Goal: Use online tool/utility: Utilize a website feature to perform a specific function

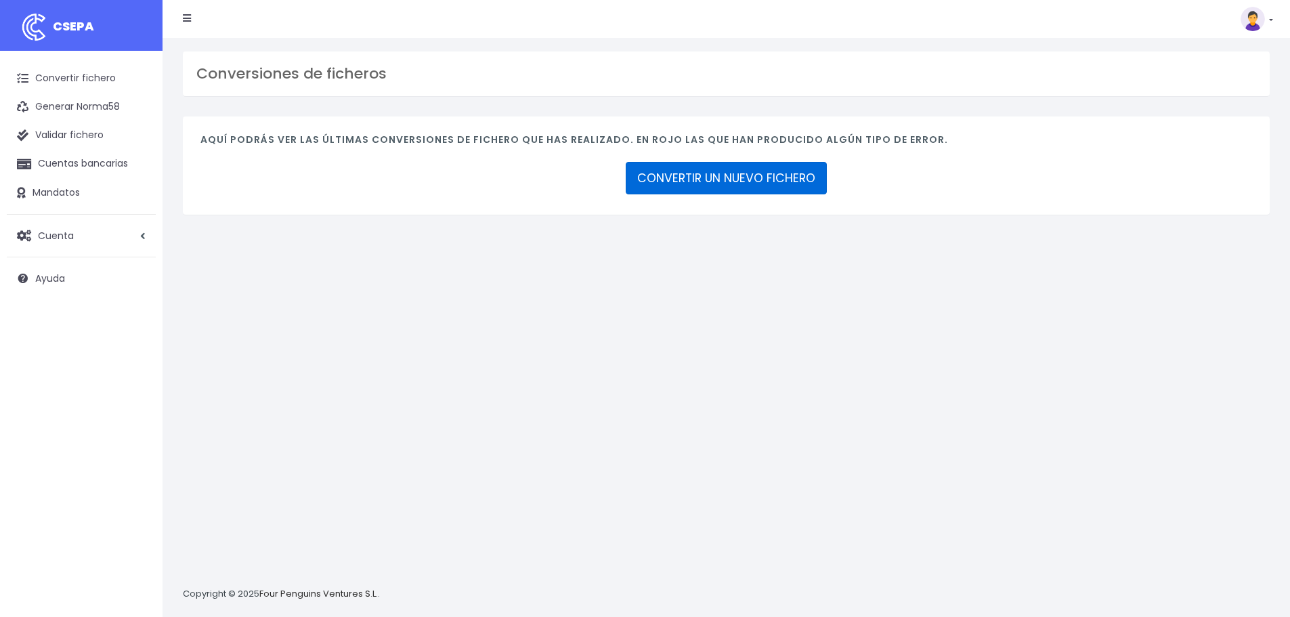
click at [737, 183] on link "CONVERTIR UN NUEVO FICHERO" at bounding box center [726, 178] width 201 height 33
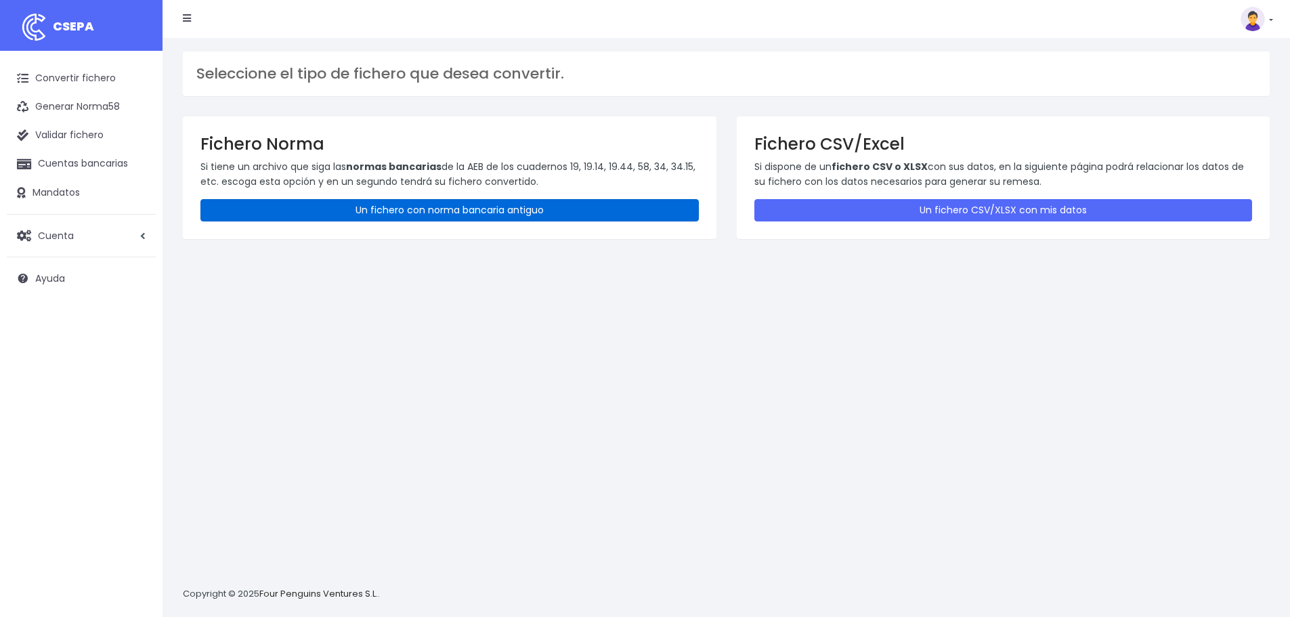
click at [446, 207] on link "Un fichero con norma bancaria antiguo" at bounding box center [449, 210] width 498 height 22
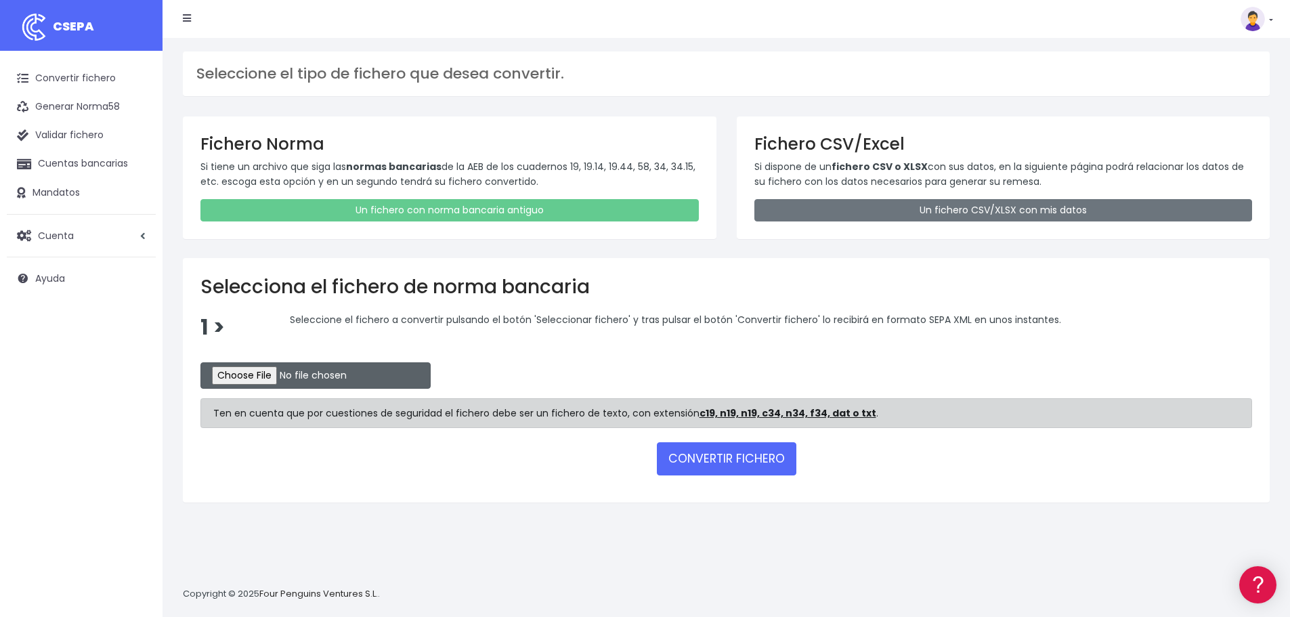
click at [281, 368] on input "file" at bounding box center [315, 375] width 230 height 26
type input "C:\fakepath\REM 2327.TXT"
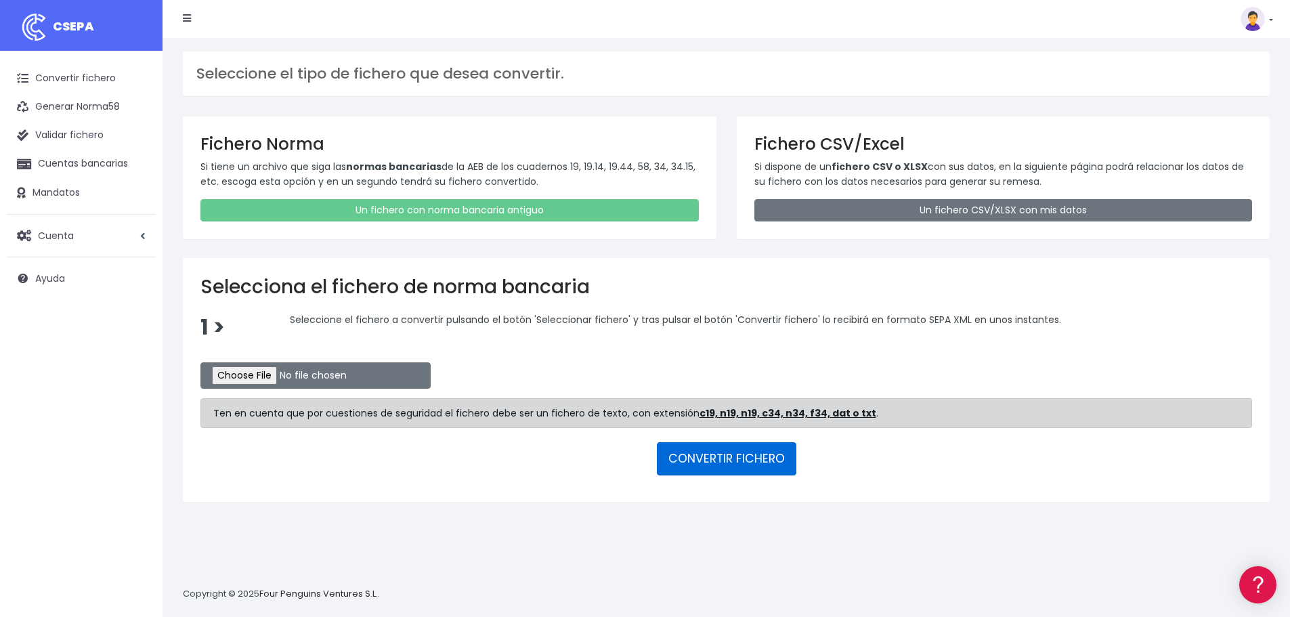
click at [728, 467] on button "CONVERTIR FICHERO" at bounding box center [727, 458] width 140 height 33
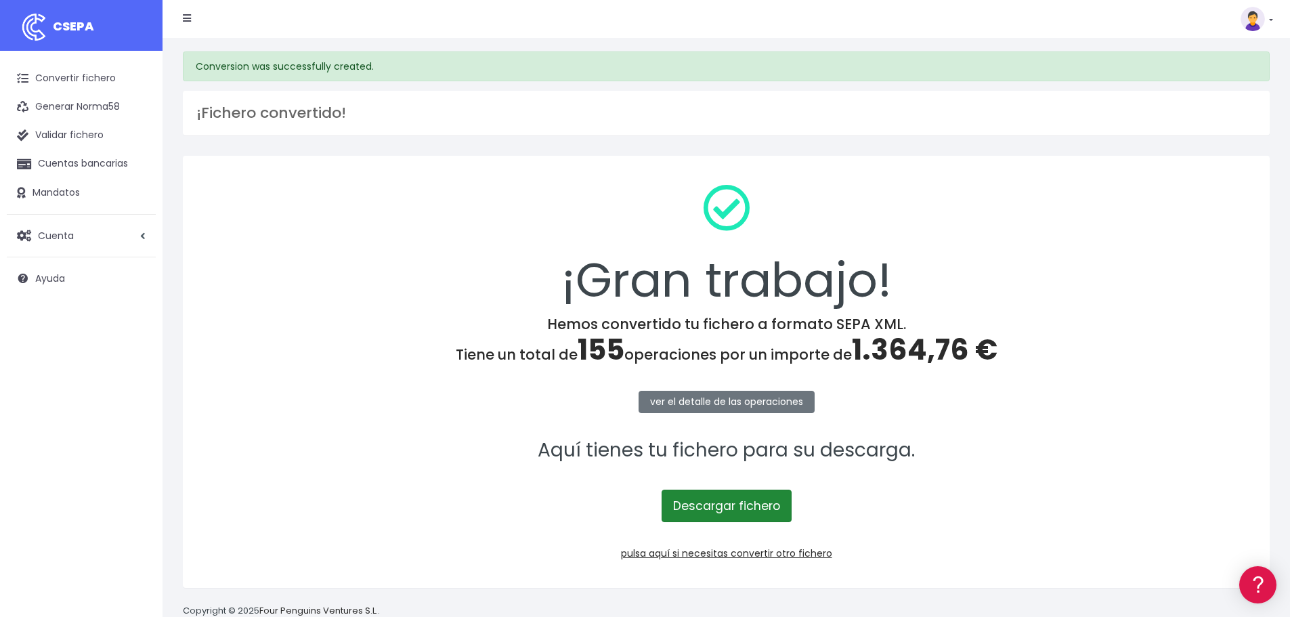
click at [752, 509] on link "Descargar fichero" at bounding box center [727, 506] width 130 height 33
click at [760, 555] on link "pulsa aquí si necesitas convertir otro fichero" at bounding box center [726, 554] width 211 height 14
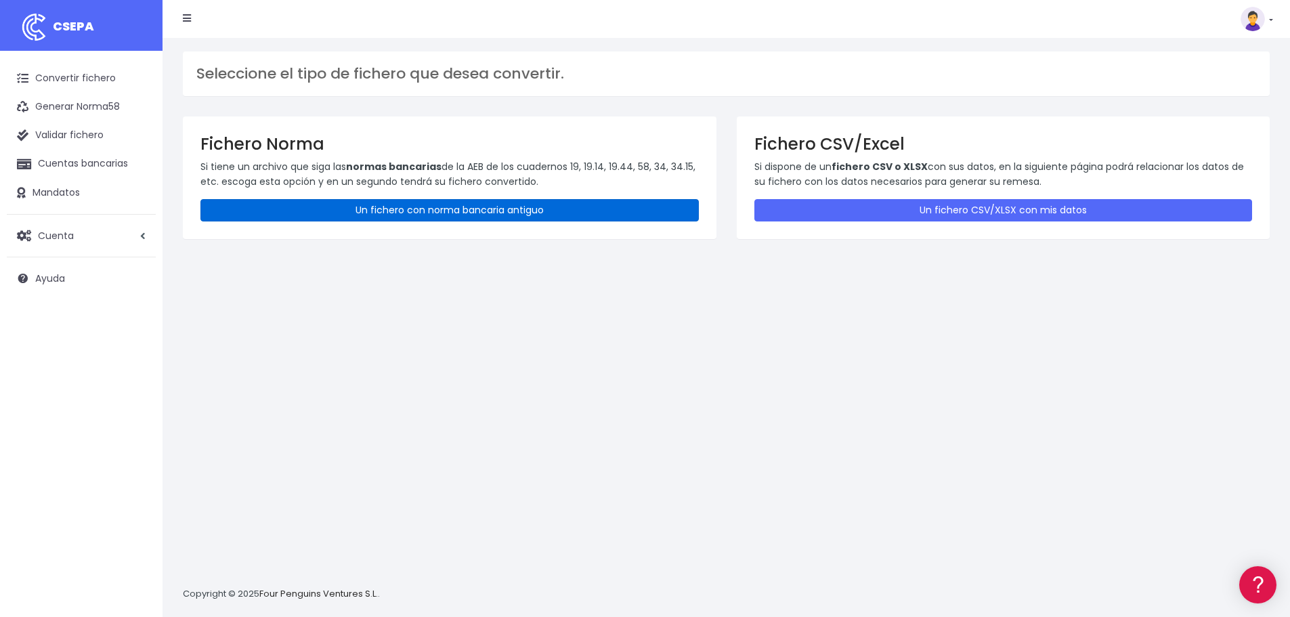
click at [351, 207] on link "Un fichero con norma bancaria antiguo" at bounding box center [449, 210] width 498 height 22
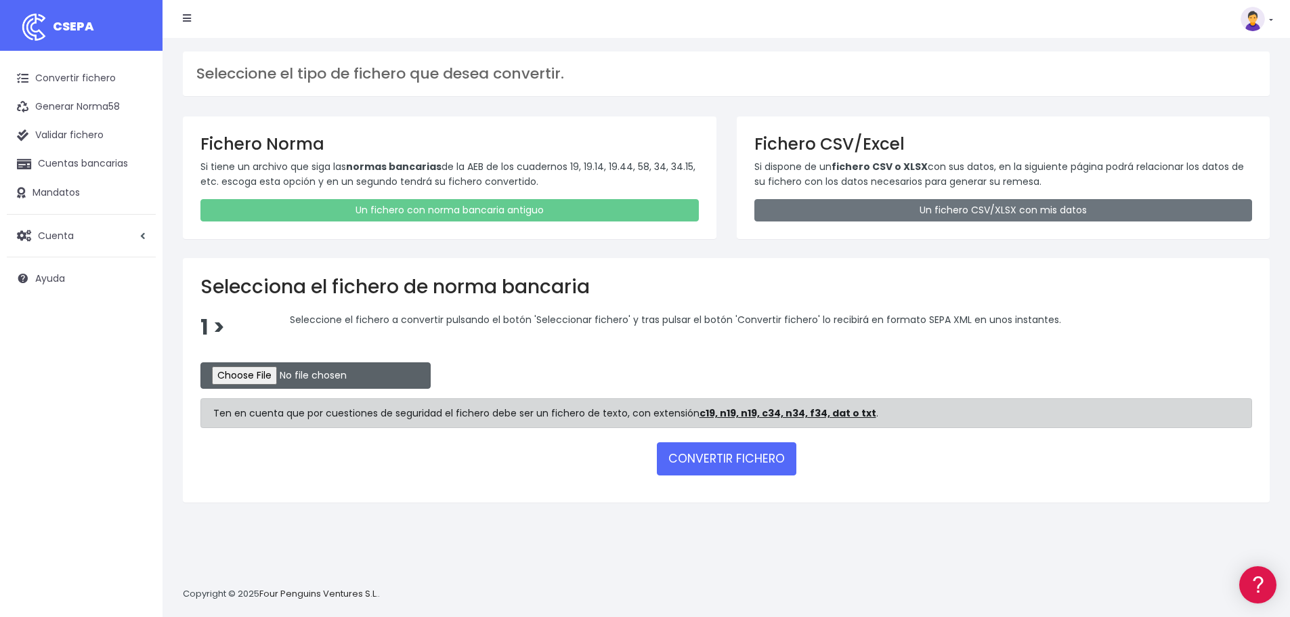
click at [288, 377] on input "file" at bounding box center [315, 375] width 230 height 26
type input "C:\fakepath\REM 2328.TXT"
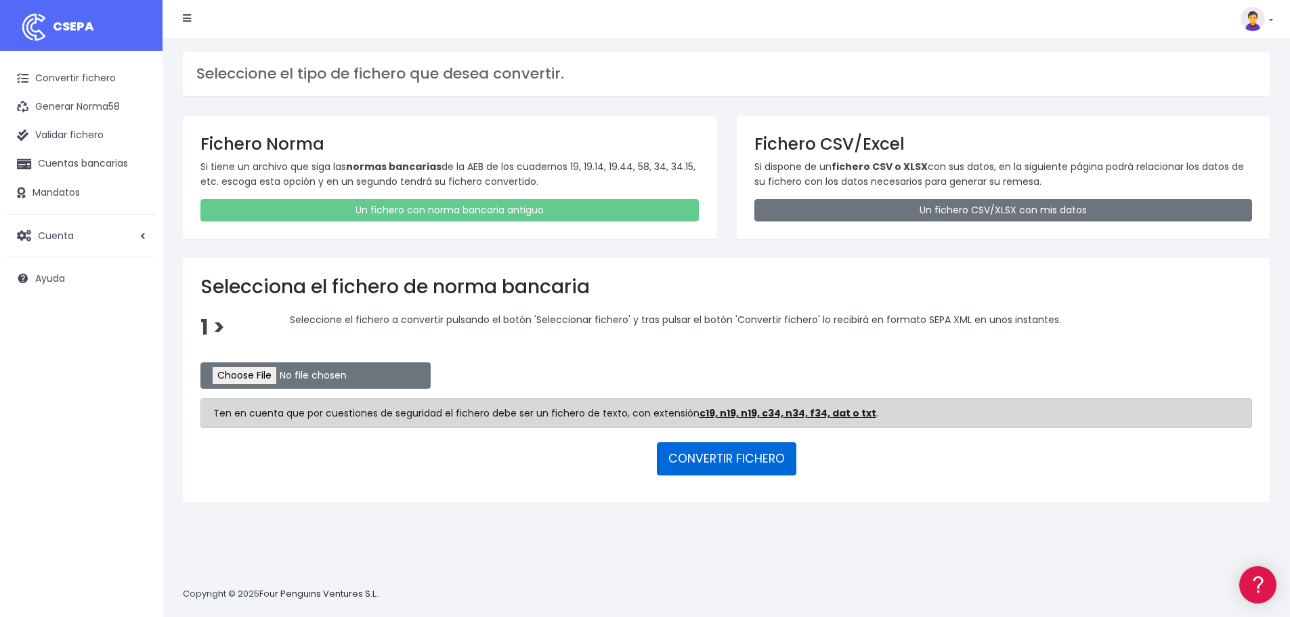
click at [724, 462] on button "CONVERTIR FICHERO" at bounding box center [727, 458] width 140 height 33
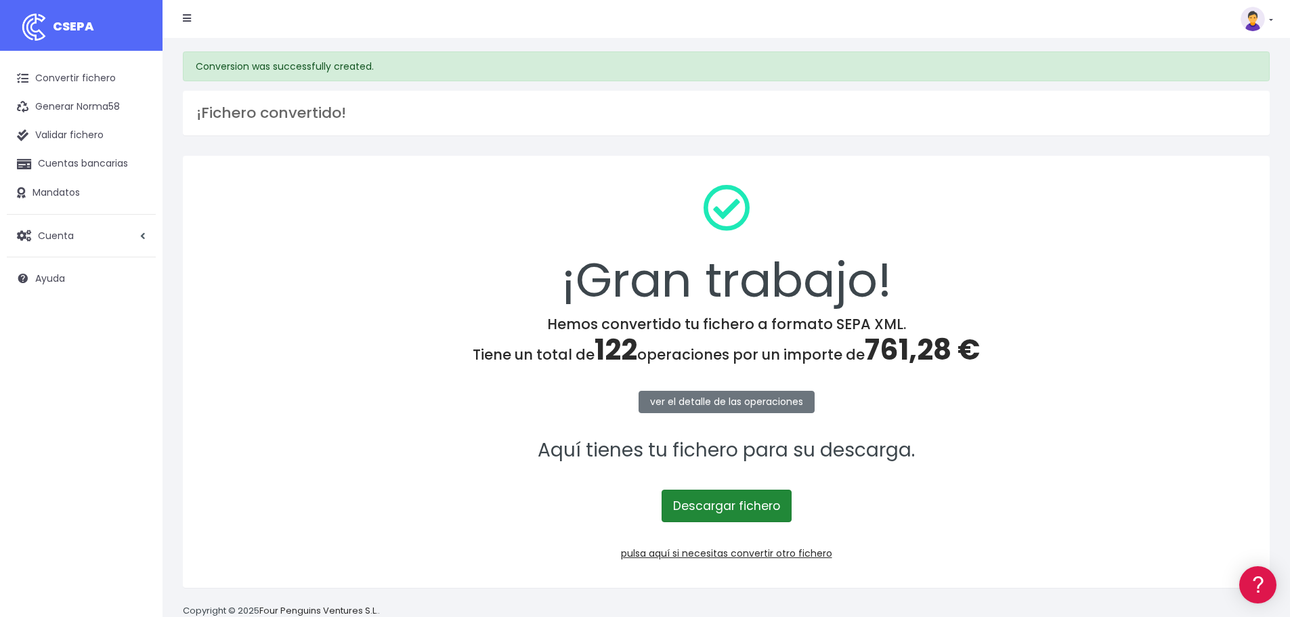
click at [763, 504] on link "Descargar fichero" at bounding box center [727, 506] width 130 height 33
